Goal: Task Accomplishment & Management: Manage account settings

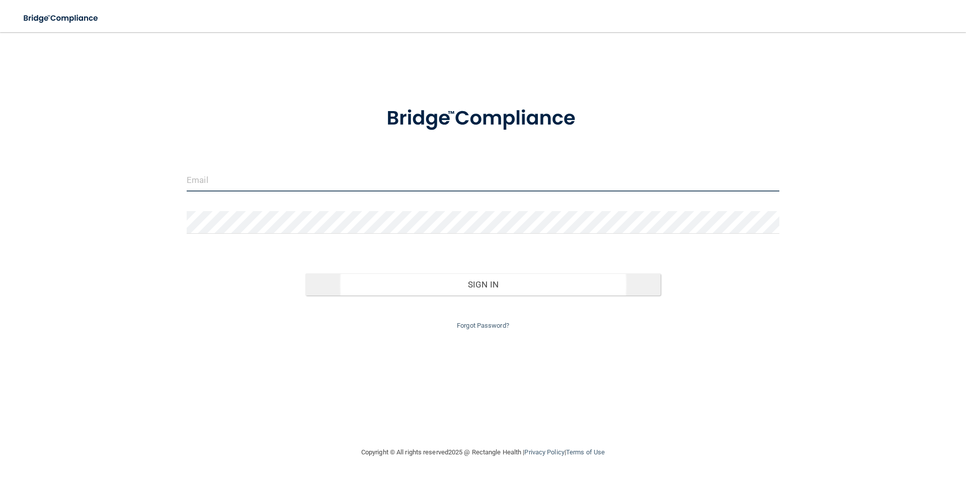
type input "[EMAIL_ADDRESS][DOMAIN_NAME]"
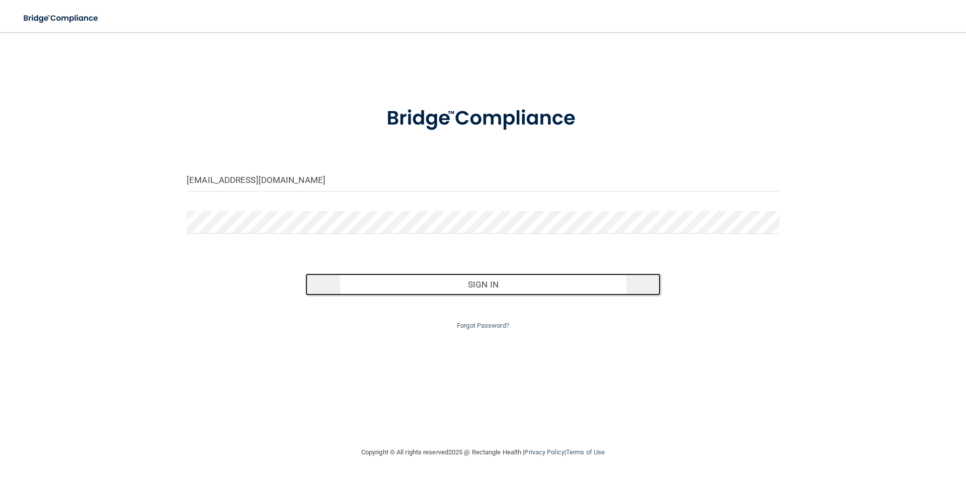
click at [499, 287] on button "Sign In" at bounding box center [483, 285] width 356 height 22
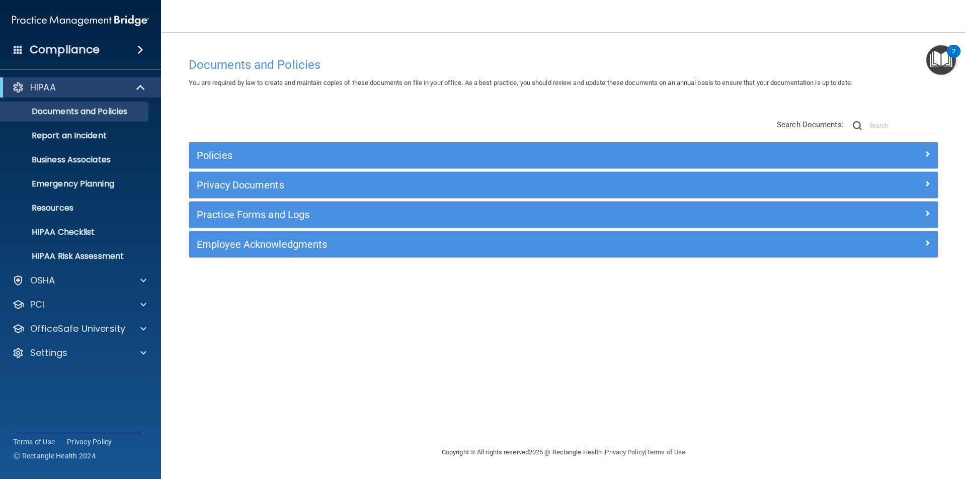
click at [247, 253] on div "Employee Acknowledgments" at bounding box center [563, 244] width 748 height 26
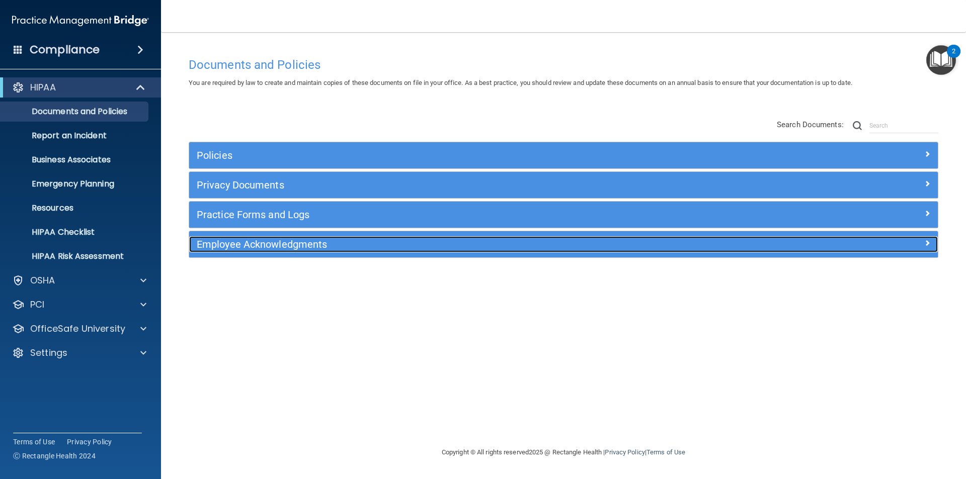
click at [257, 246] on h5 "Employee Acknowledgments" at bounding box center [470, 244] width 546 height 11
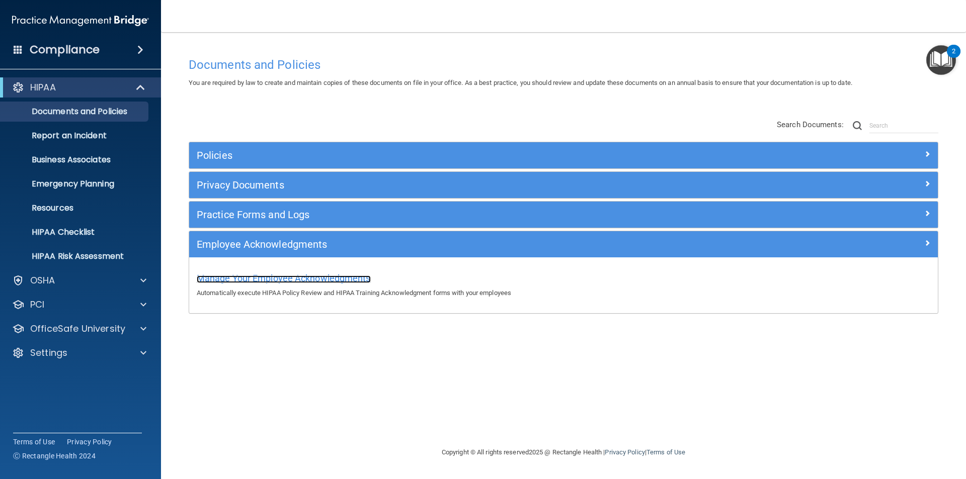
click at [323, 282] on span "Manage Your Employee Acknowledgments" at bounding box center [284, 278] width 174 height 11
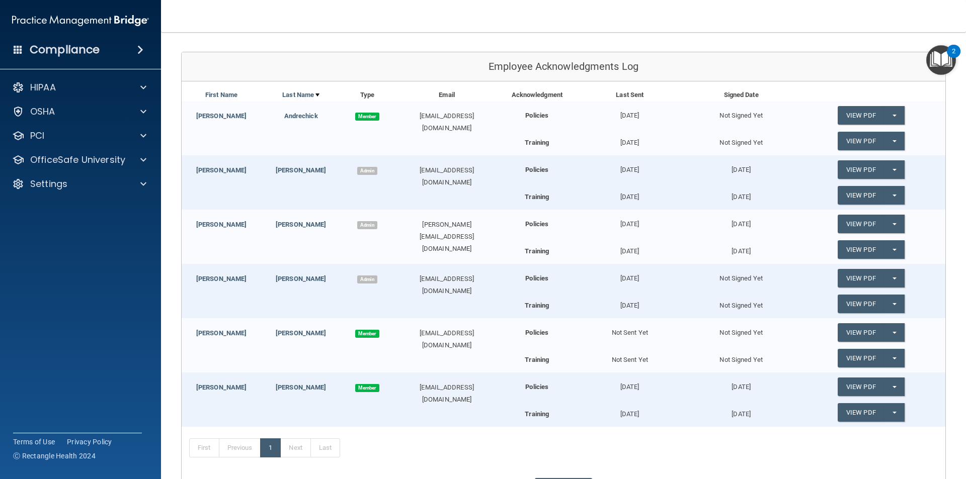
scroll to position [190, 0]
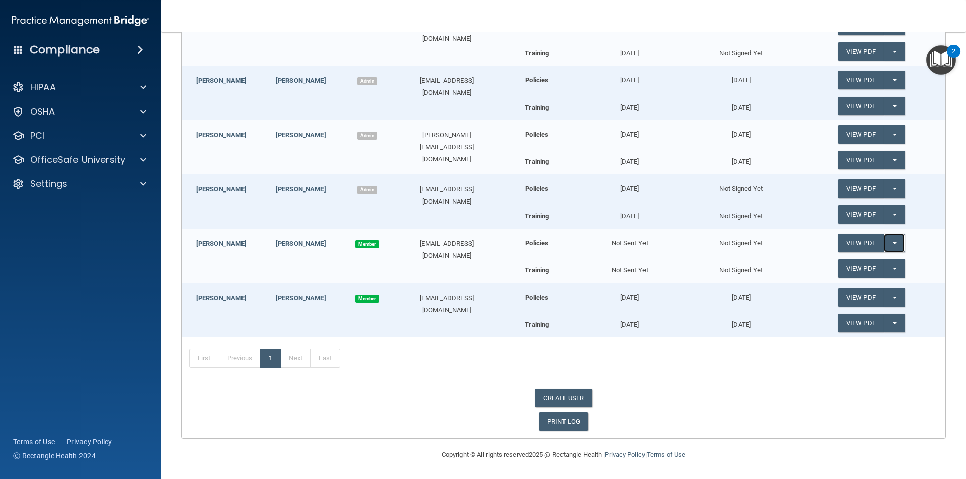
click at [890, 244] on button "Split button!" at bounding box center [894, 243] width 21 height 19
click at [884, 262] on link "Send Acknowledgment" at bounding box center [880, 263] width 87 height 15
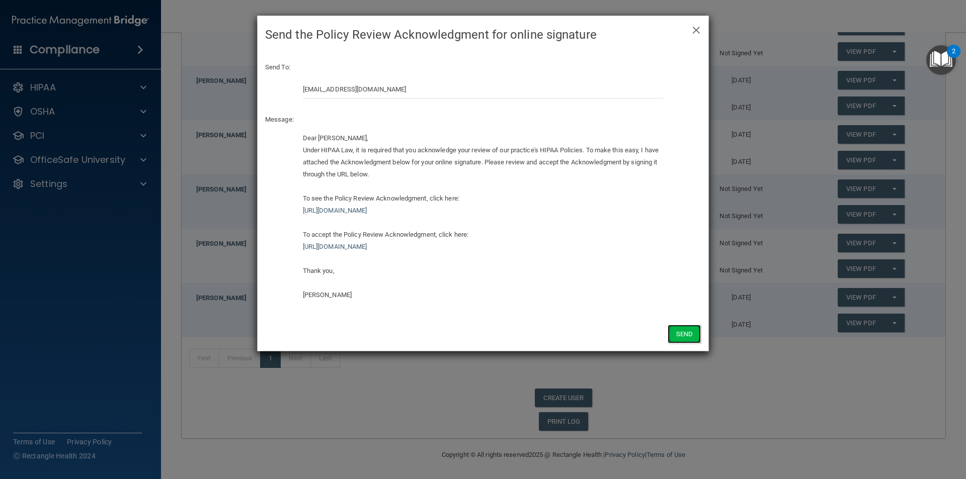
click at [685, 331] on button "Send" at bounding box center [683, 334] width 33 height 19
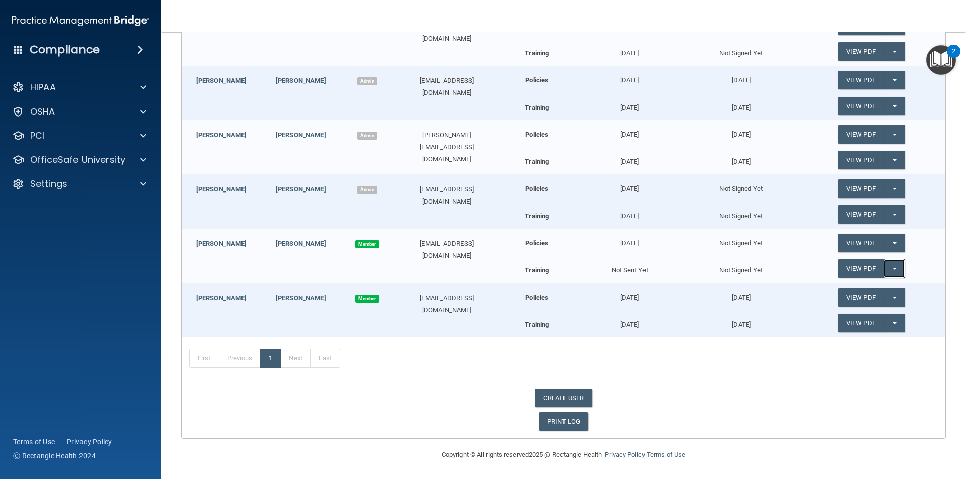
click at [890, 267] on button "Split button!" at bounding box center [894, 268] width 21 height 19
click at [869, 292] on link "Send Acknowledgment PDF" at bounding box center [887, 289] width 101 height 15
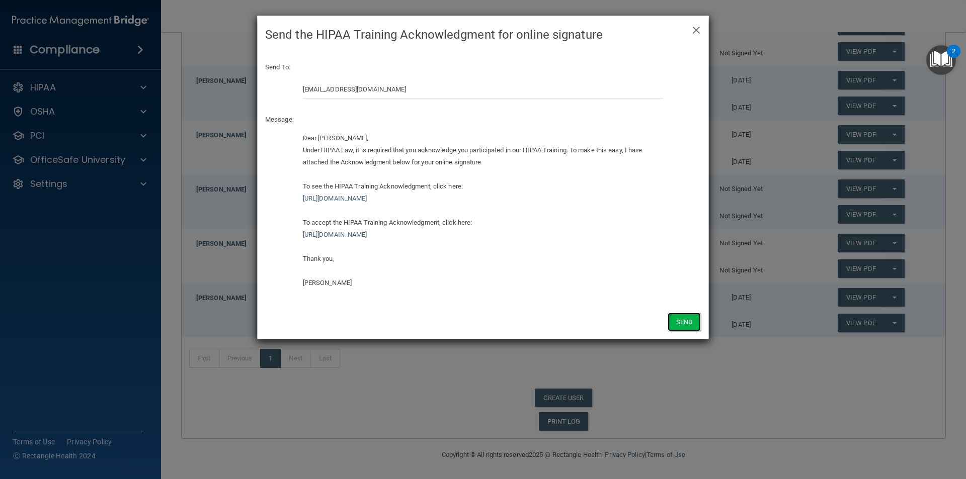
click at [680, 318] on button "Send" at bounding box center [683, 322] width 33 height 19
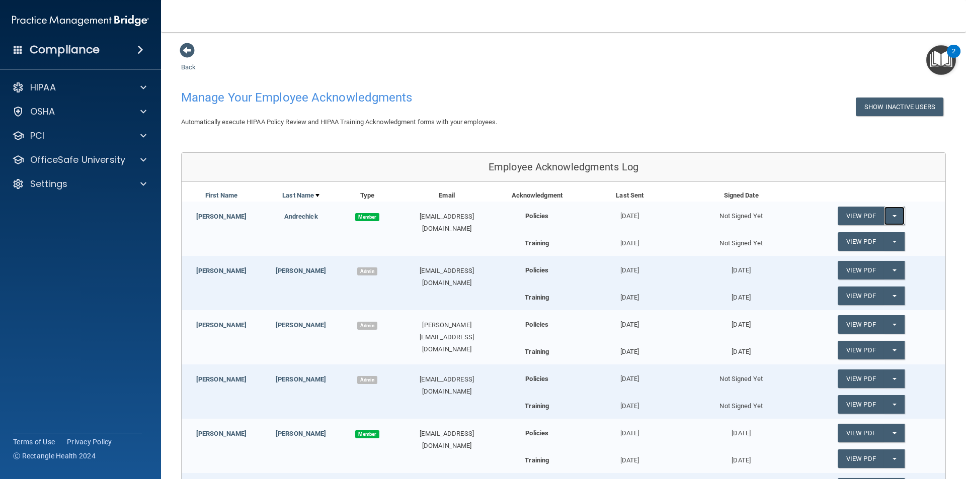
click at [887, 214] on button "Split button!" at bounding box center [894, 216] width 21 height 19
click at [863, 234] on link "Send Acknowledgment" at bounding box center [880, 236] width 87 height 15
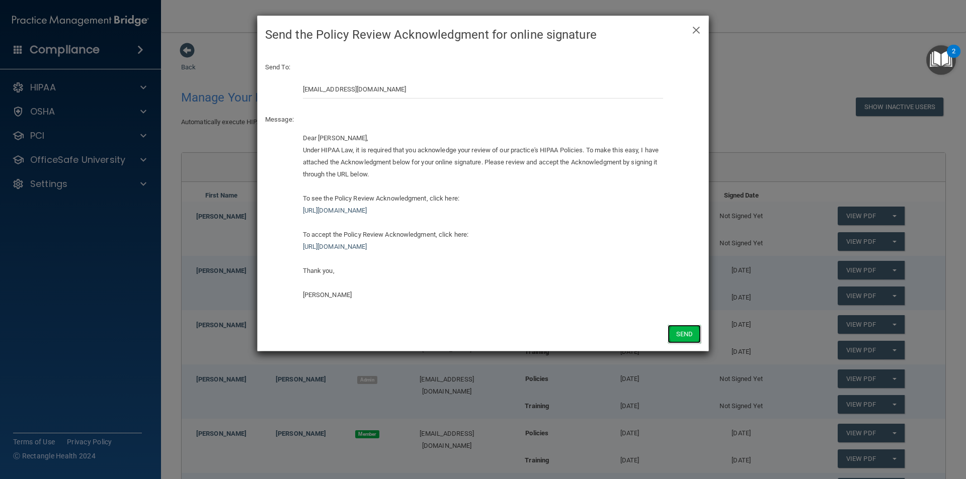
click at [690, 331] on button "Send" at bounding box center [683, 334] width 33 height 19
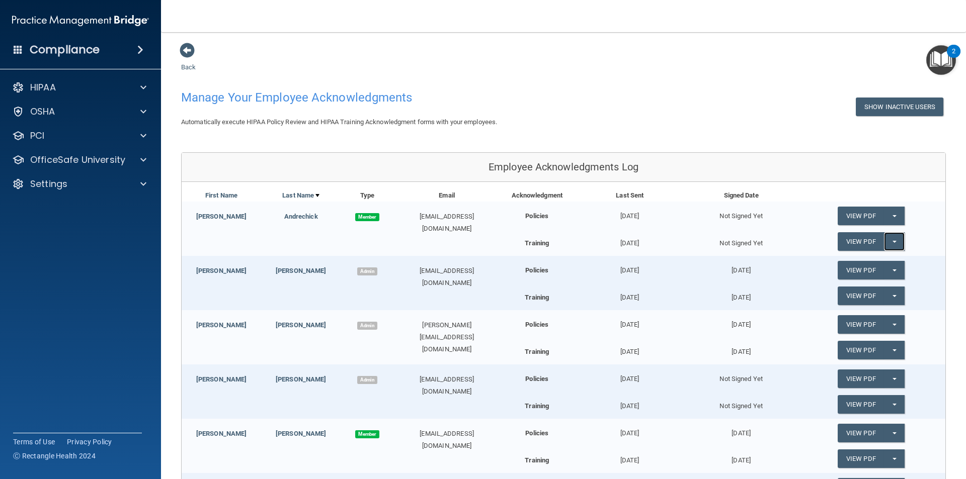
click at [890, 243] on button "Split button!" at bounding box center [894, 241] width 21 height 19
click at [866, 265] on link "Send Acknowledgment PDF" at bounding box center [887, 261] width 101 height 15
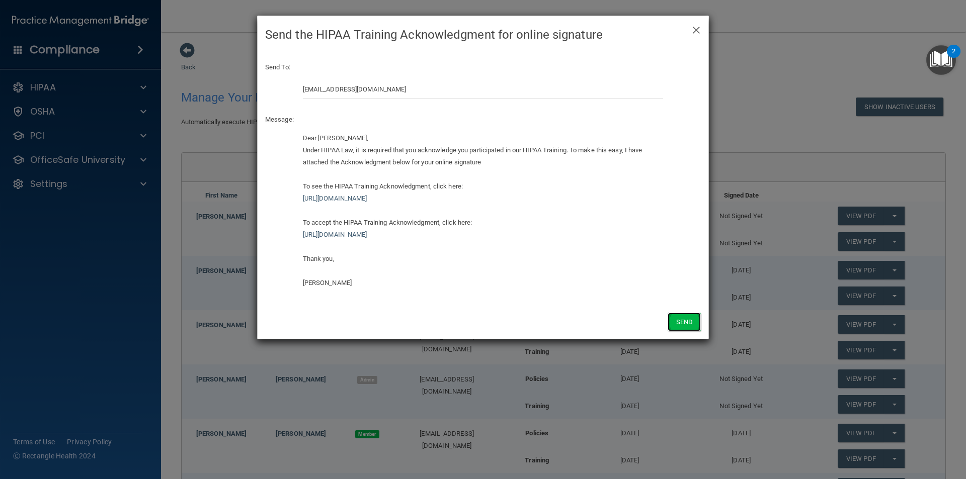
click at [677, 323] on button "Send" at bounding box center [683, 322] width 33 height 19
